Goal: Information Seeking & Learning: Learn about a topic

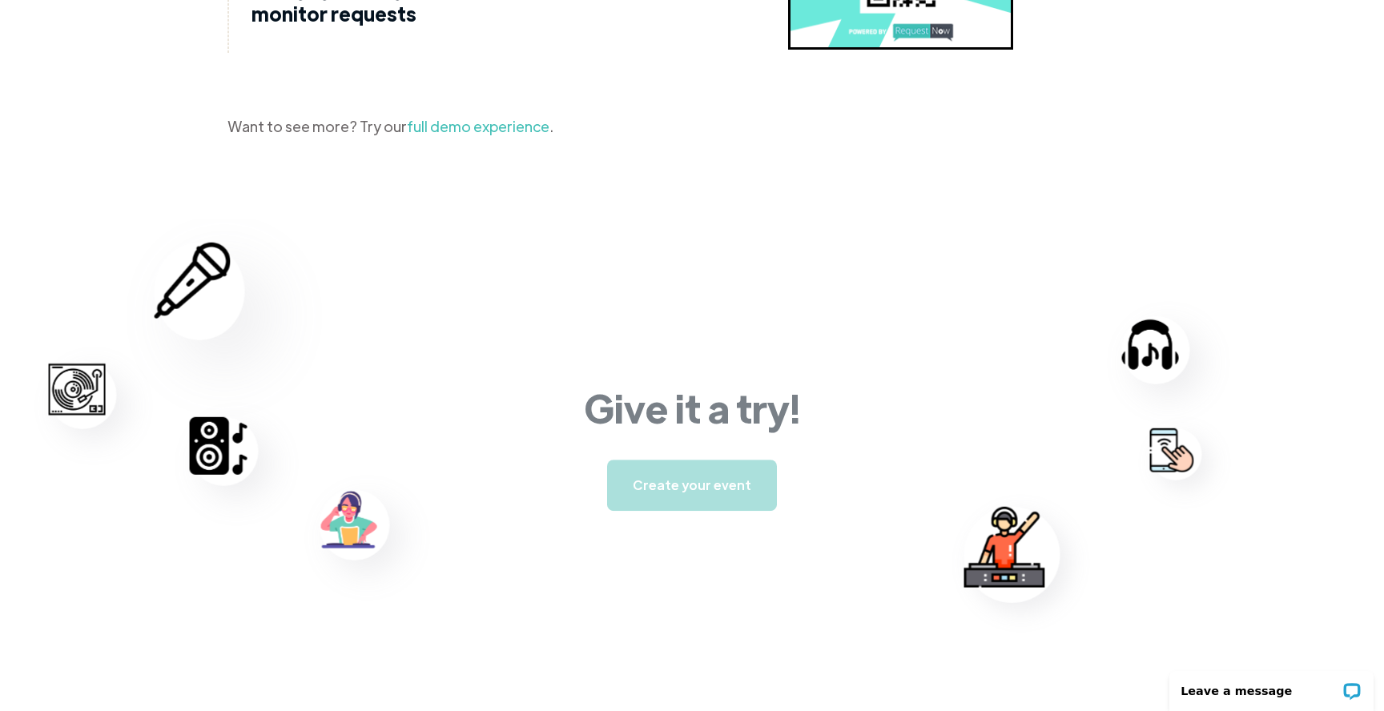
scroll to position [2373, 0]
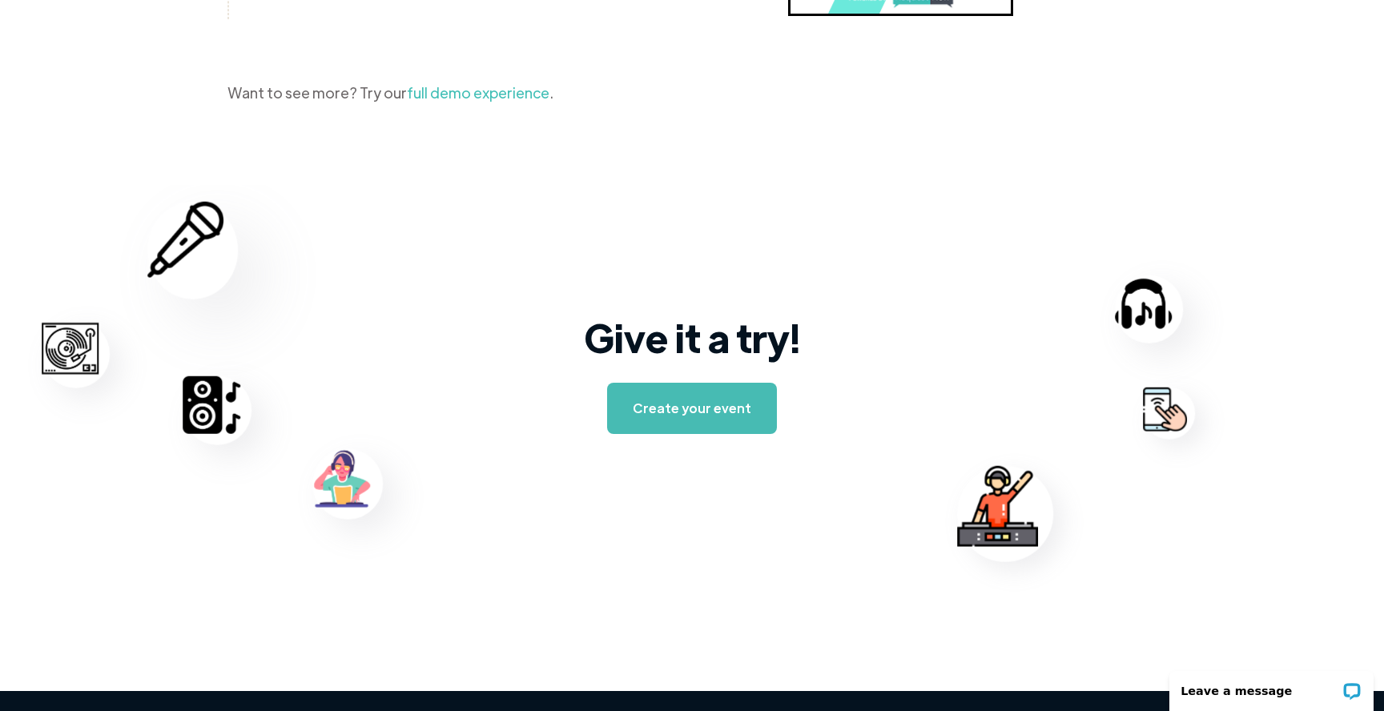
click at [431, 98] on link "full demo experience" at bounding box center [478, 92] width 143 height 18
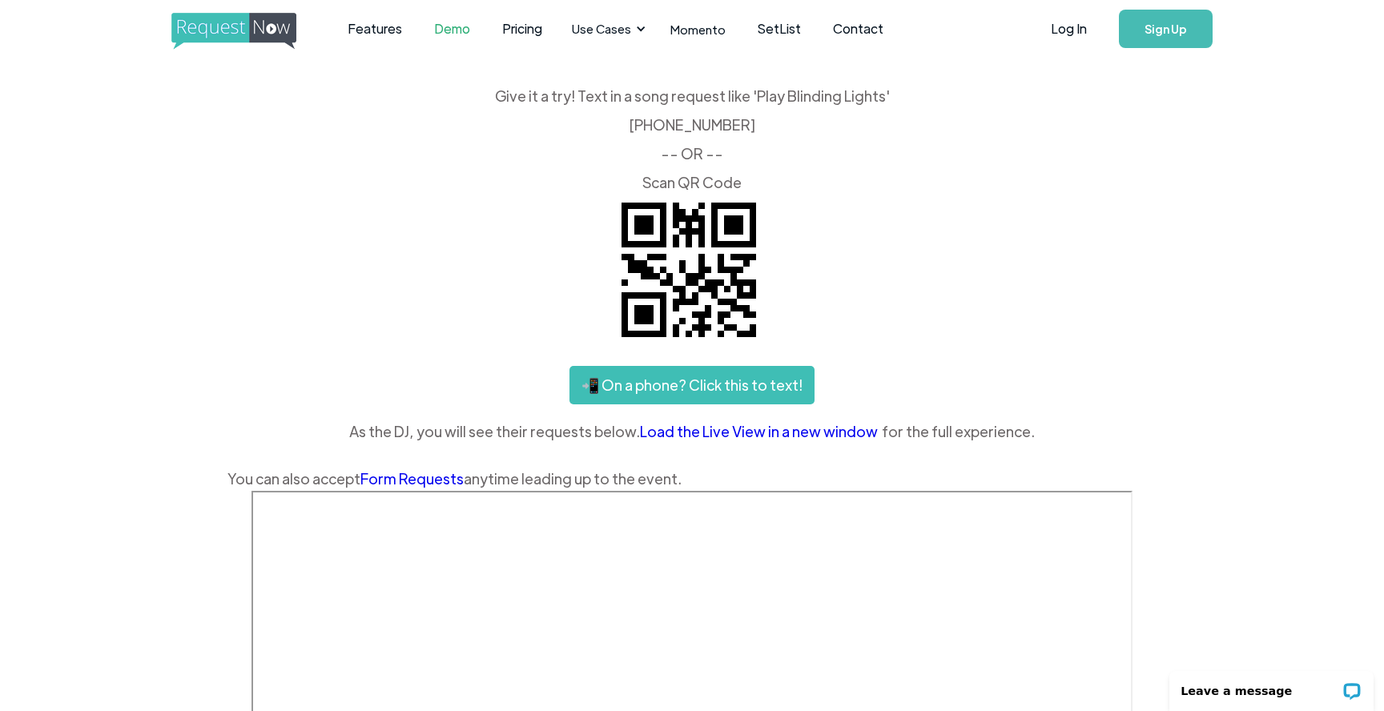
scroll to position [4, 0]
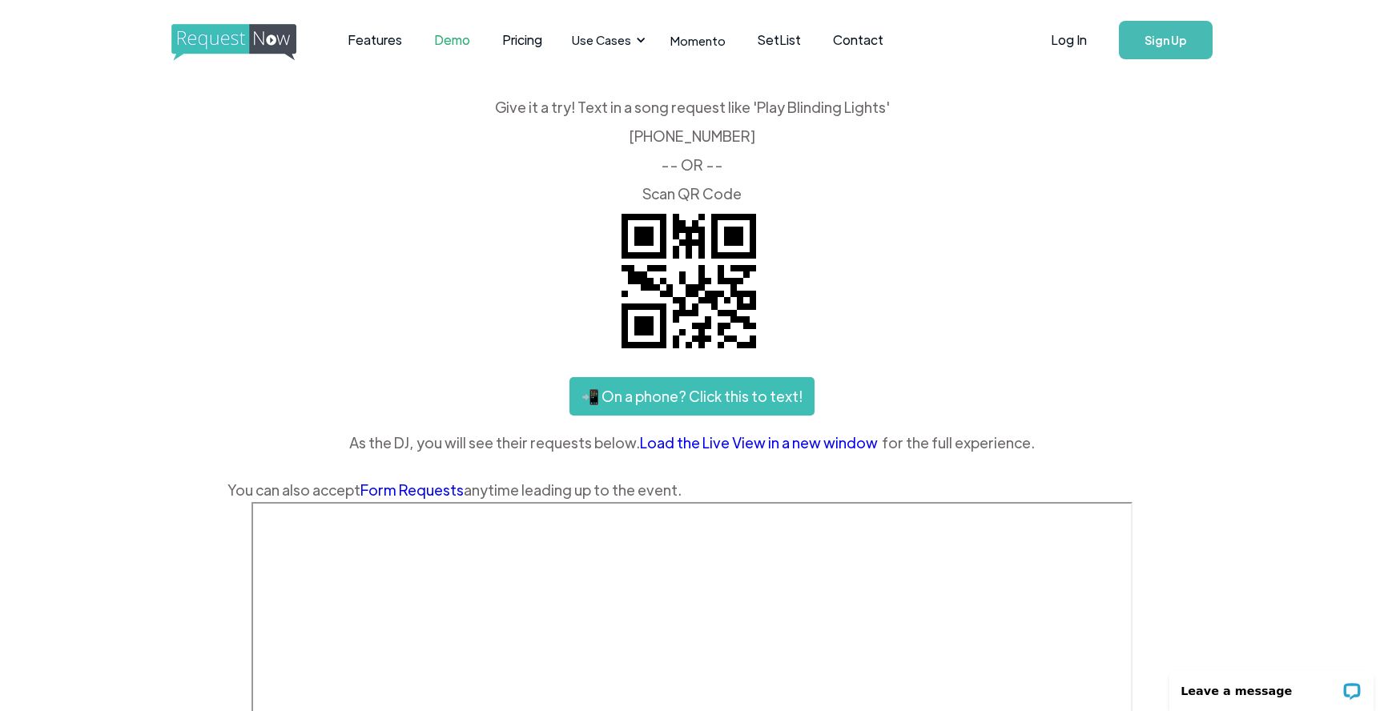
click at [639, 397] on link "📲 On a phone? Click this to text!" at bounding box center [691, 396] width 245 height 38
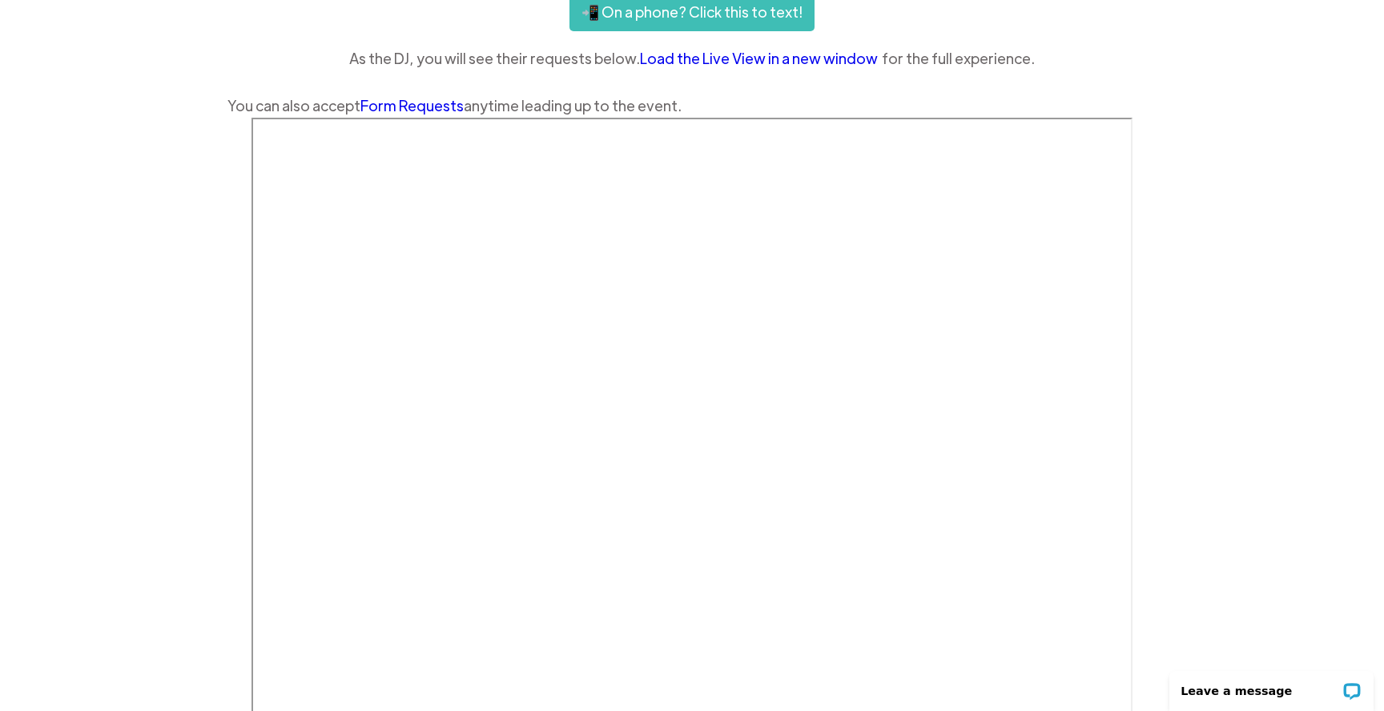
scroll to position [369, 0]
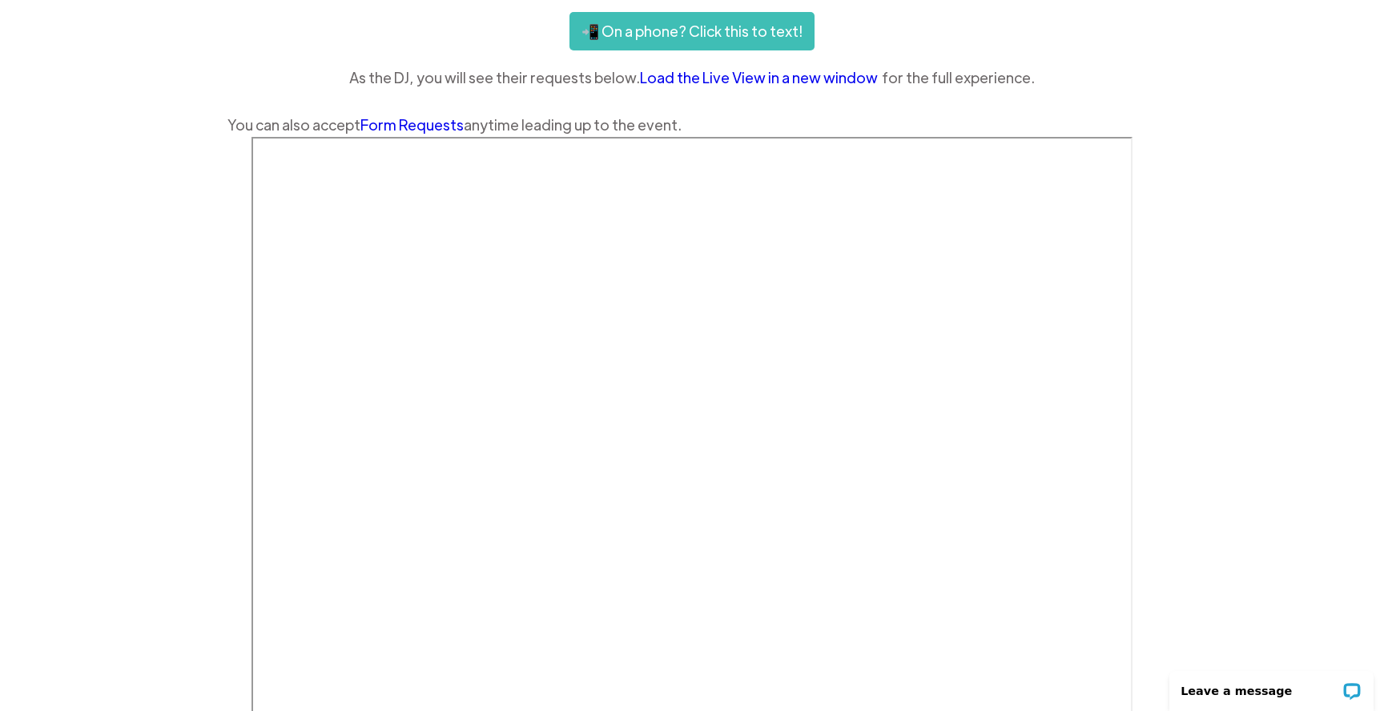
click at [396, 120] on link "Form Requests" at bounding box center [411, 124] width 103 height 18
click at [753, 82] on link "Load the Live View in a new window" at bounding box center [761, 78] width 242 height 24
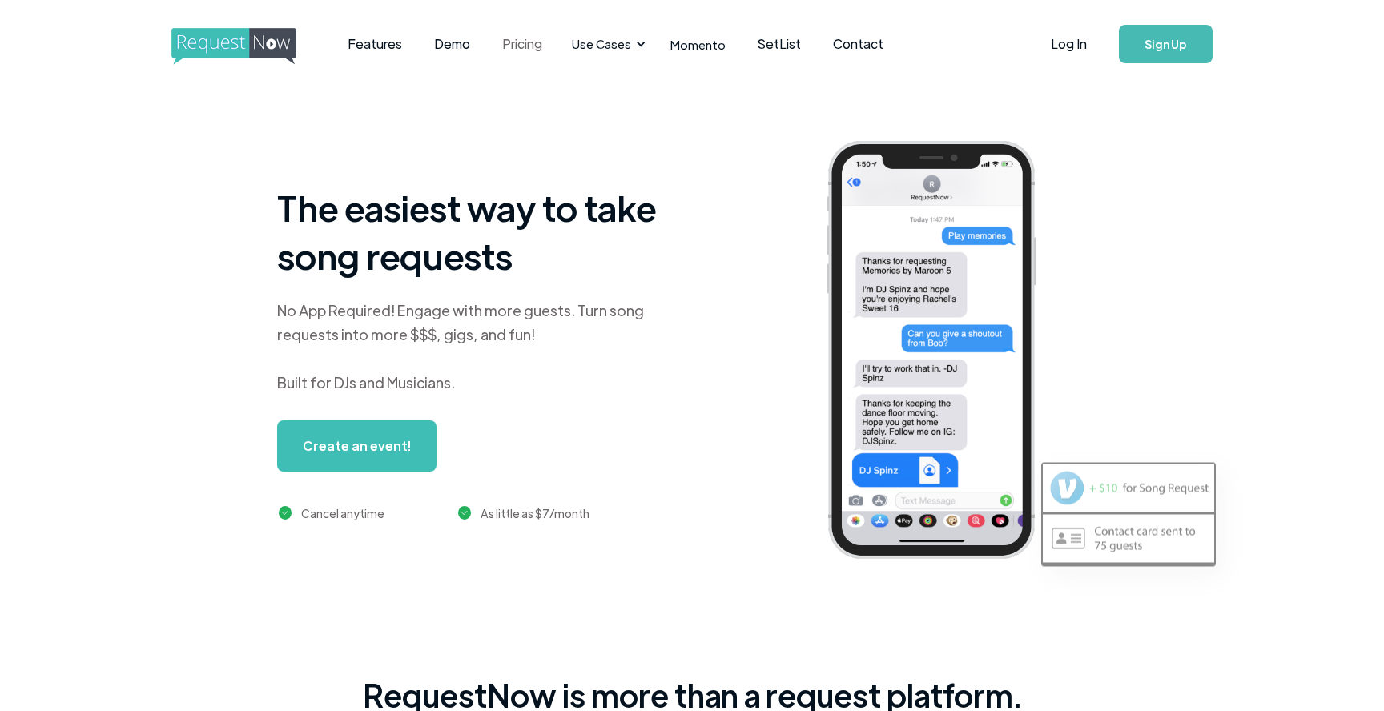
click at [508, 42] on link "Pricing" at bounding box center [522, 44] width 72 height 50
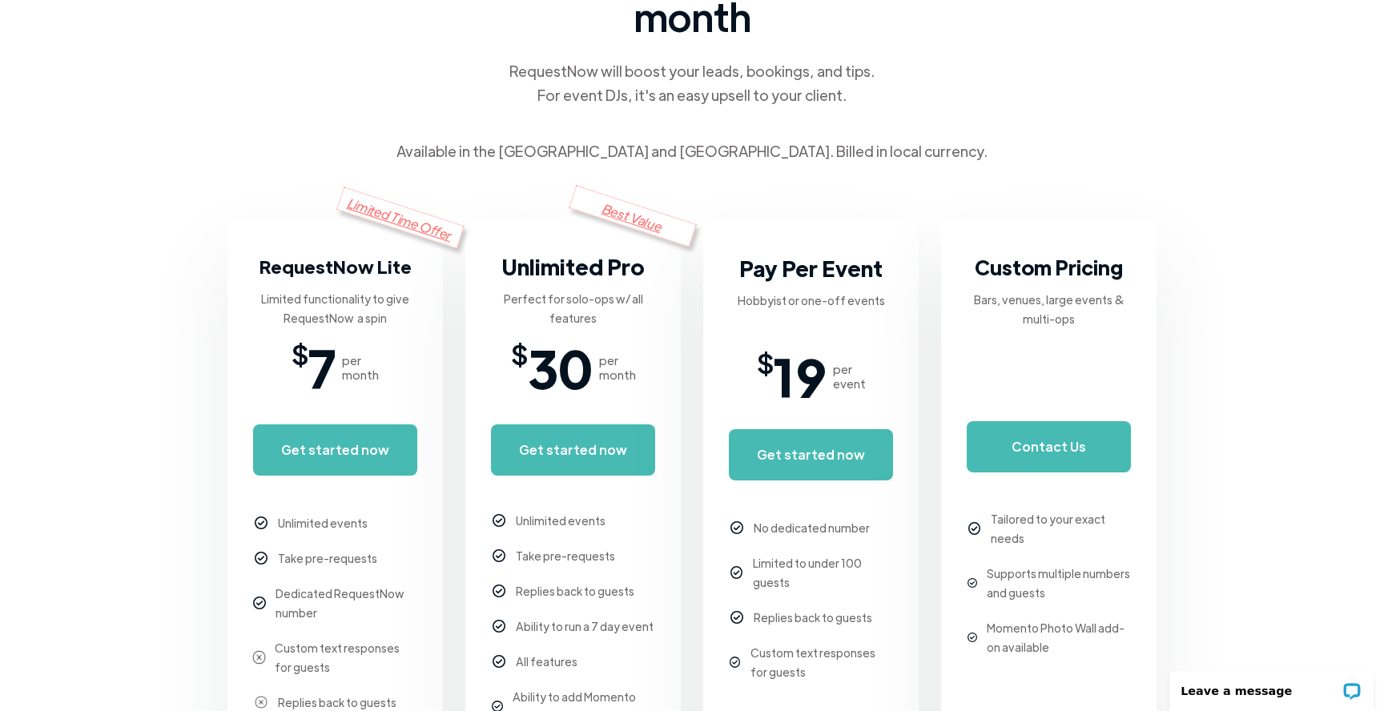
scroll to position [168, 0]
